Goal: Complete application form: Complete application form

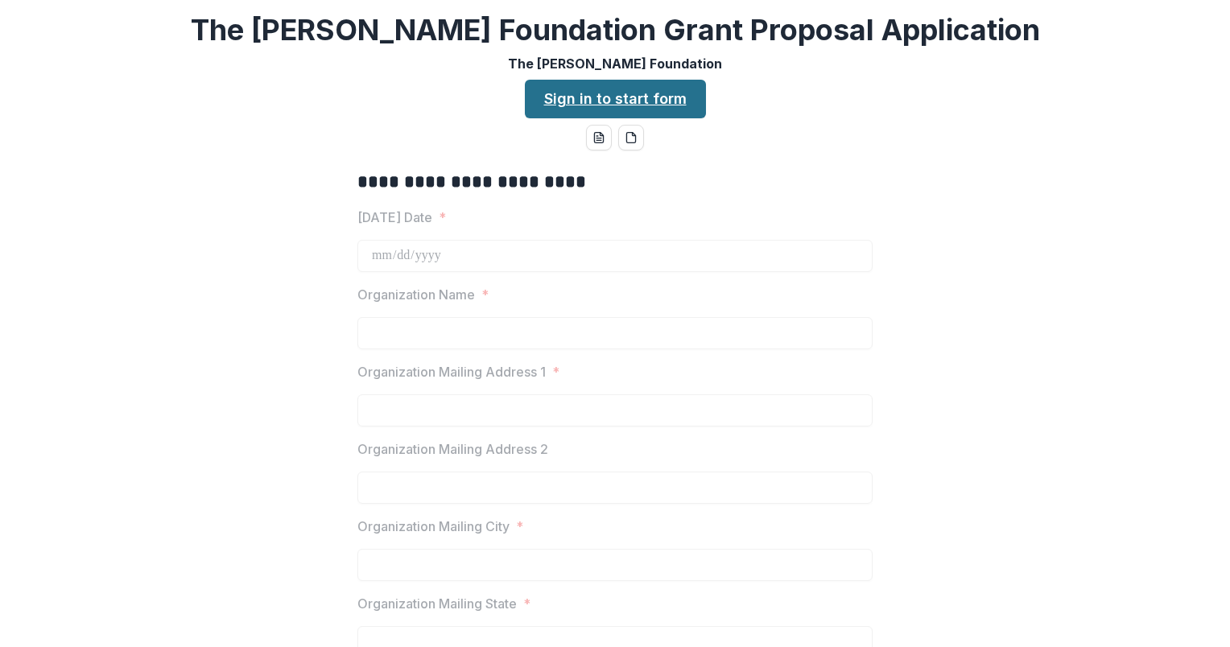
click at [613, 96] on link "Sign in to start form" at bounding box center [615, 99] width 181 height 39
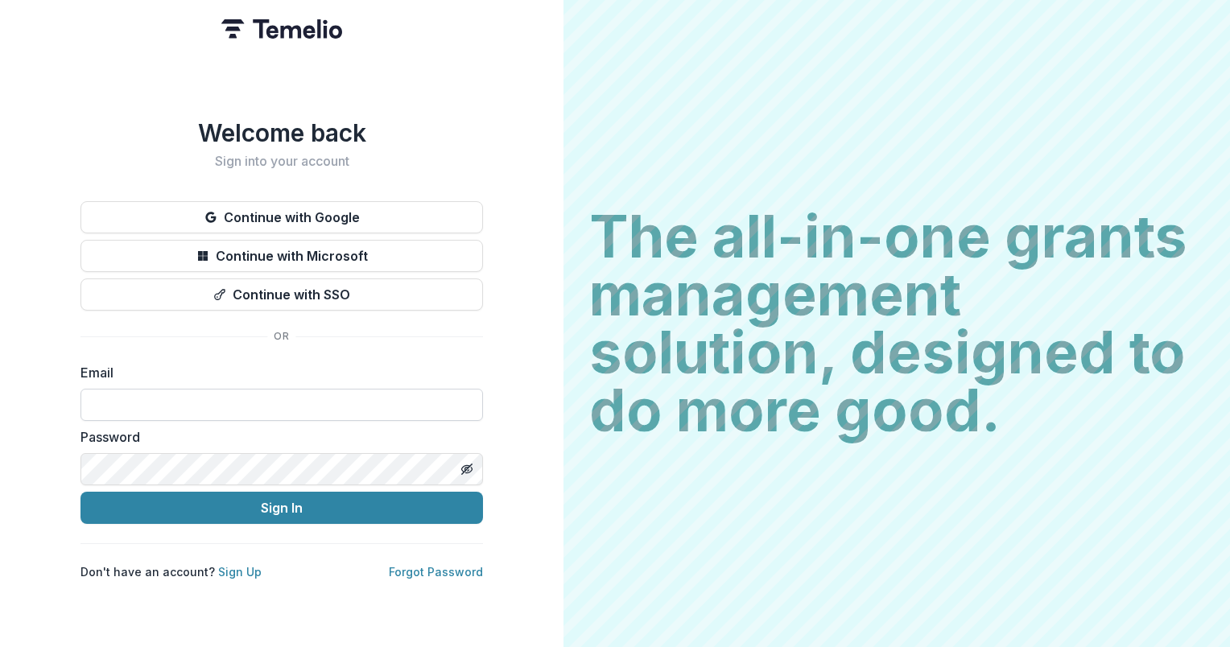
click at [320, 407] on input at bounding box center [282, 405] width 403 height 32
type input "**********"
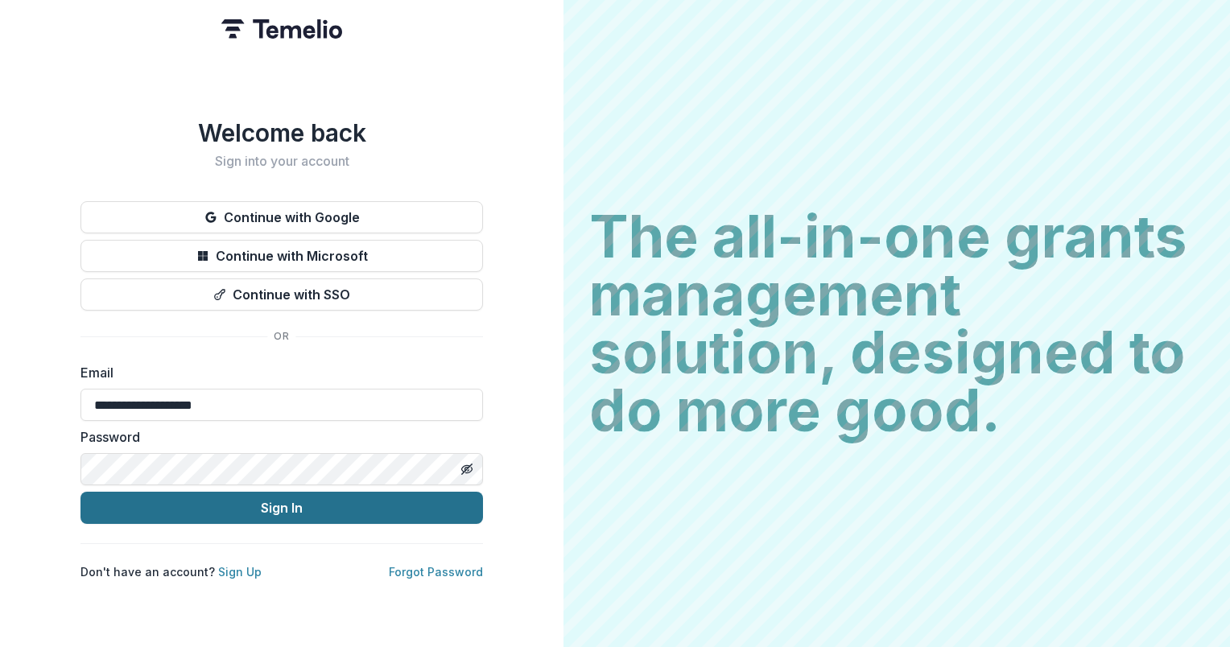
click at [258, 508] on button "Sign In" at bounding box center [282, 508] width 403 height 32
